Goal: Task Accomplishment & Management: Use online tool/utility

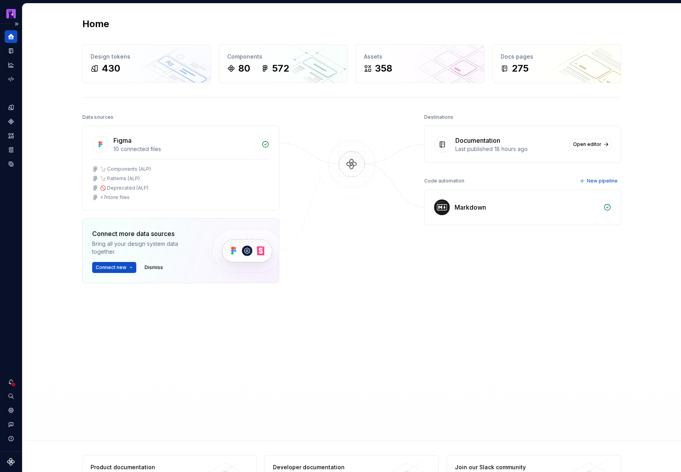
click at [9, 39] on icon "Home" at bounding box center [11, 37] width 6 height 6
click at [15, 24] on button "Expand sidebar" at bounding box center [16, 24] width 11 height 11
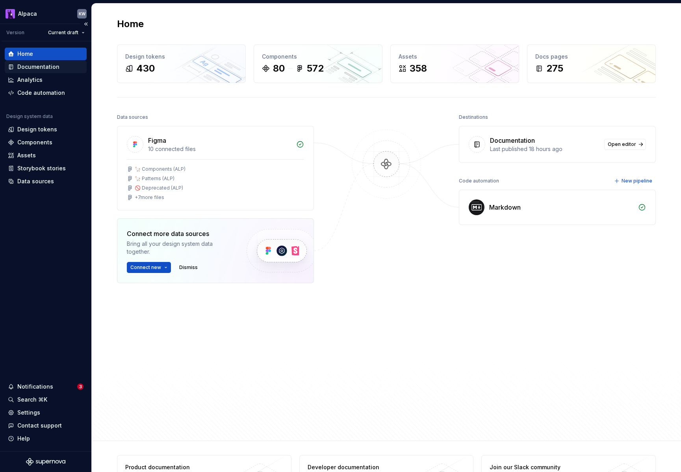
click at [46, 72] on div "Documentation" at bounding box center [46, 67] width 82 height 13
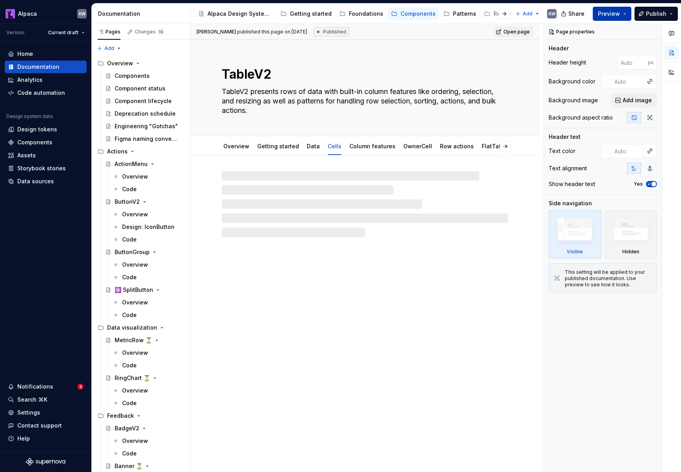
click at [566, 17] on span "Preview" at bounding box center [609, 14] width 22 height 8
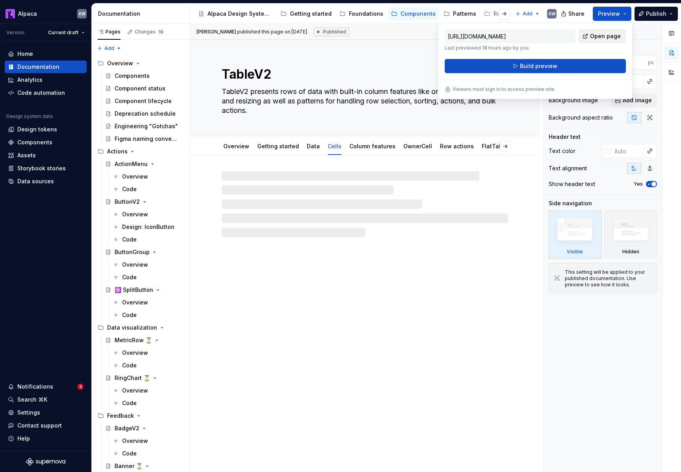
click at [566, 35] on span "Open page" at bounding box center [605, 36] width 31 height 8
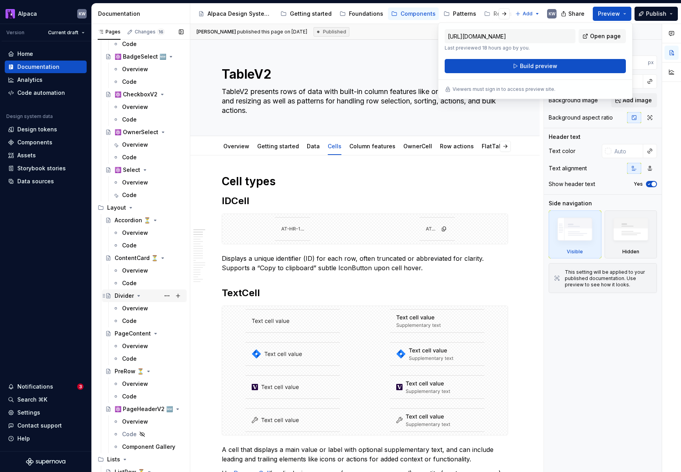
scroll to position [1482, 0]
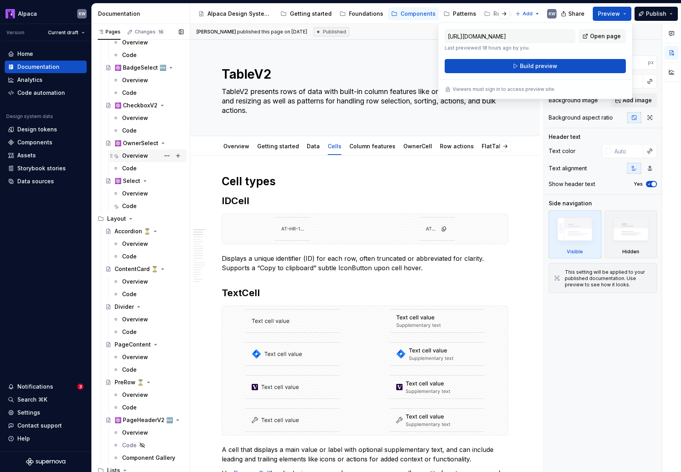
click at [143, 159] on div "Overview" at bounding box center [135, 156] width 26 height 8
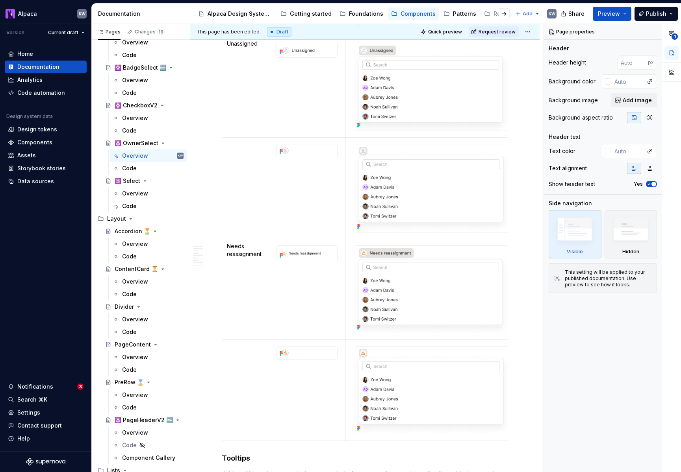
scroll to position [1380, 0]
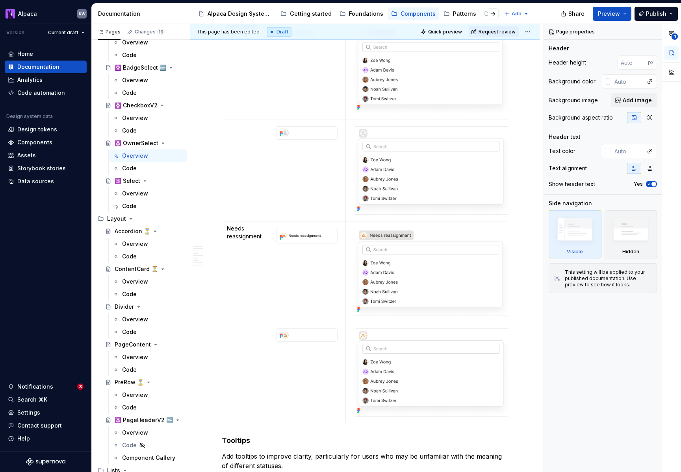
type textarea "*"
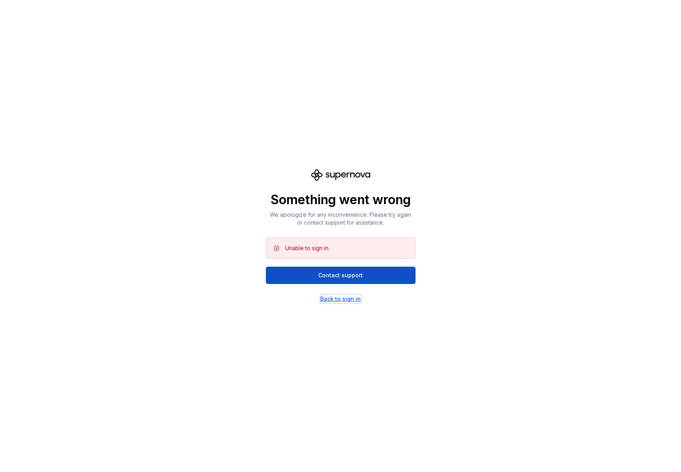
click at [358, 302] on div "Back to sign in" at bounding box center [340, 299] width 41 height 8
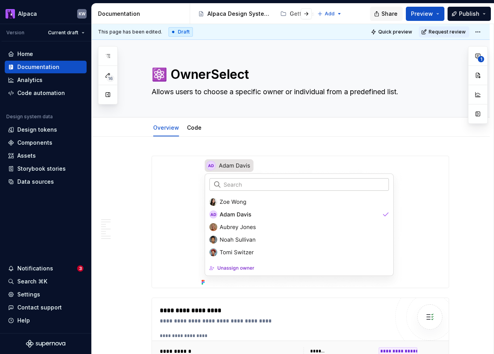
type textarea "*"
